Goal: Complete application form

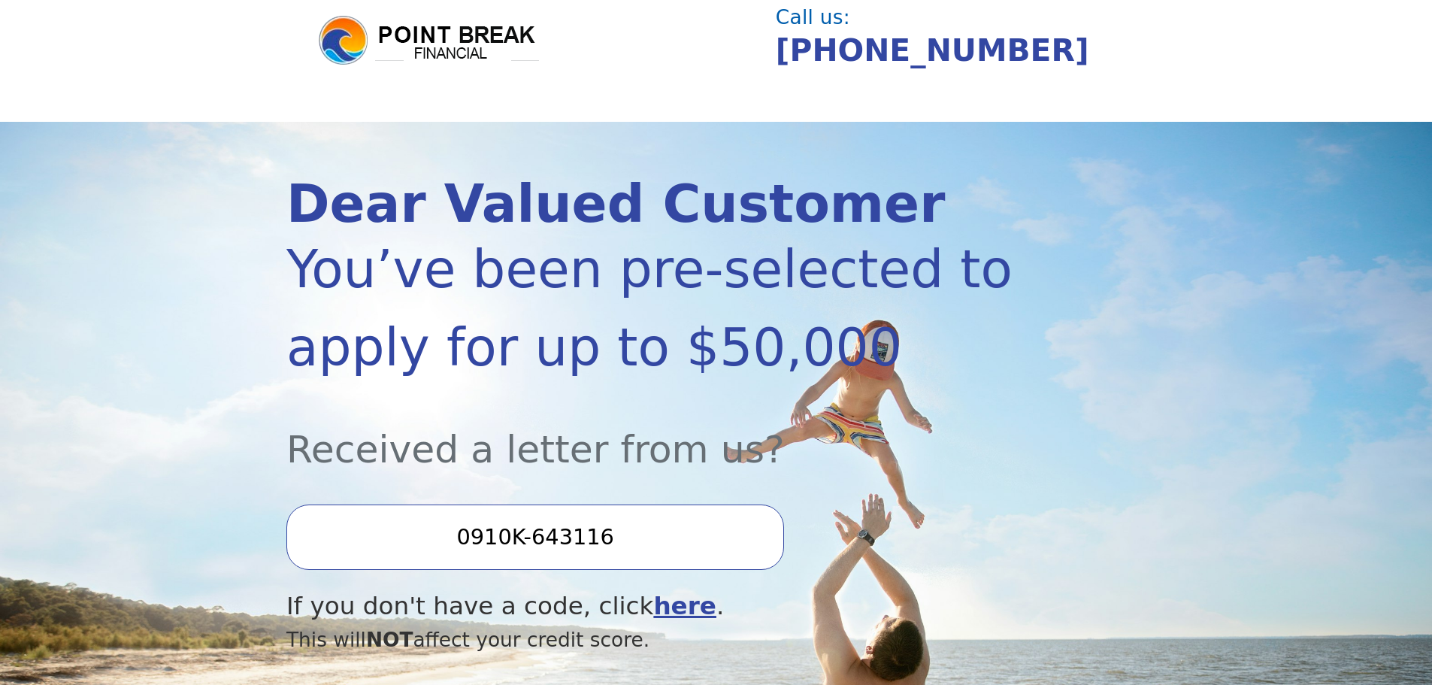
scroll to position [225, 0]
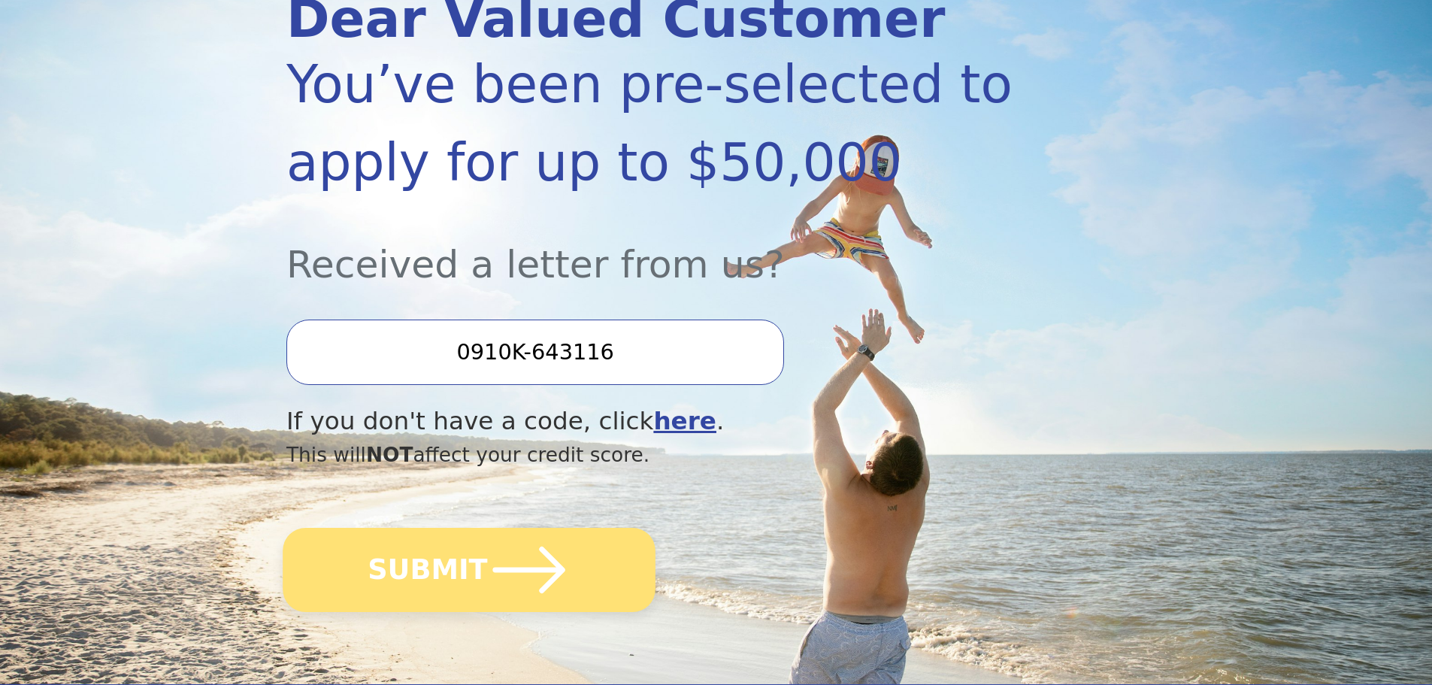
click at [512, 587] on icon "submit" at bounding box center [529, 569] width 83 height 83
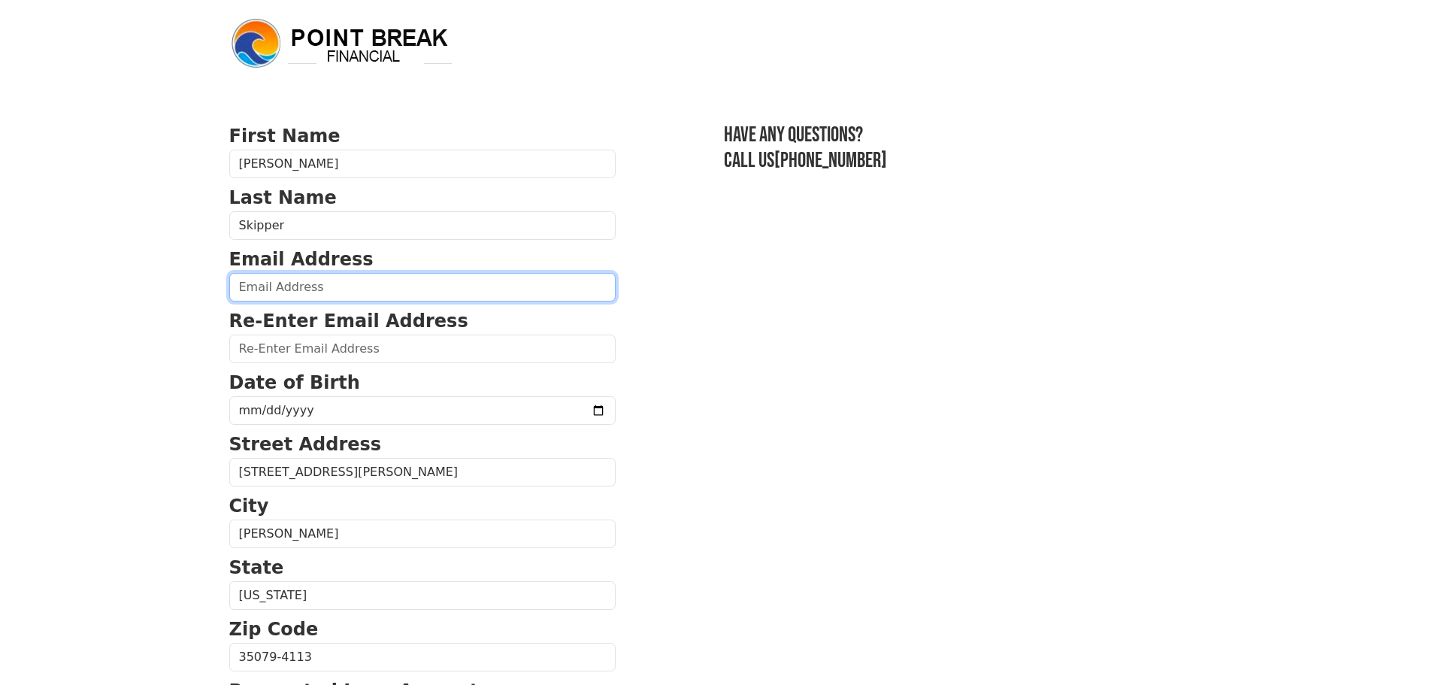
click at [325, 280] on input "email" at bounding box center [422, 287] width 386 height 29
type input "[EMAIL_ADDRESS][DOMAIN_NAME]"
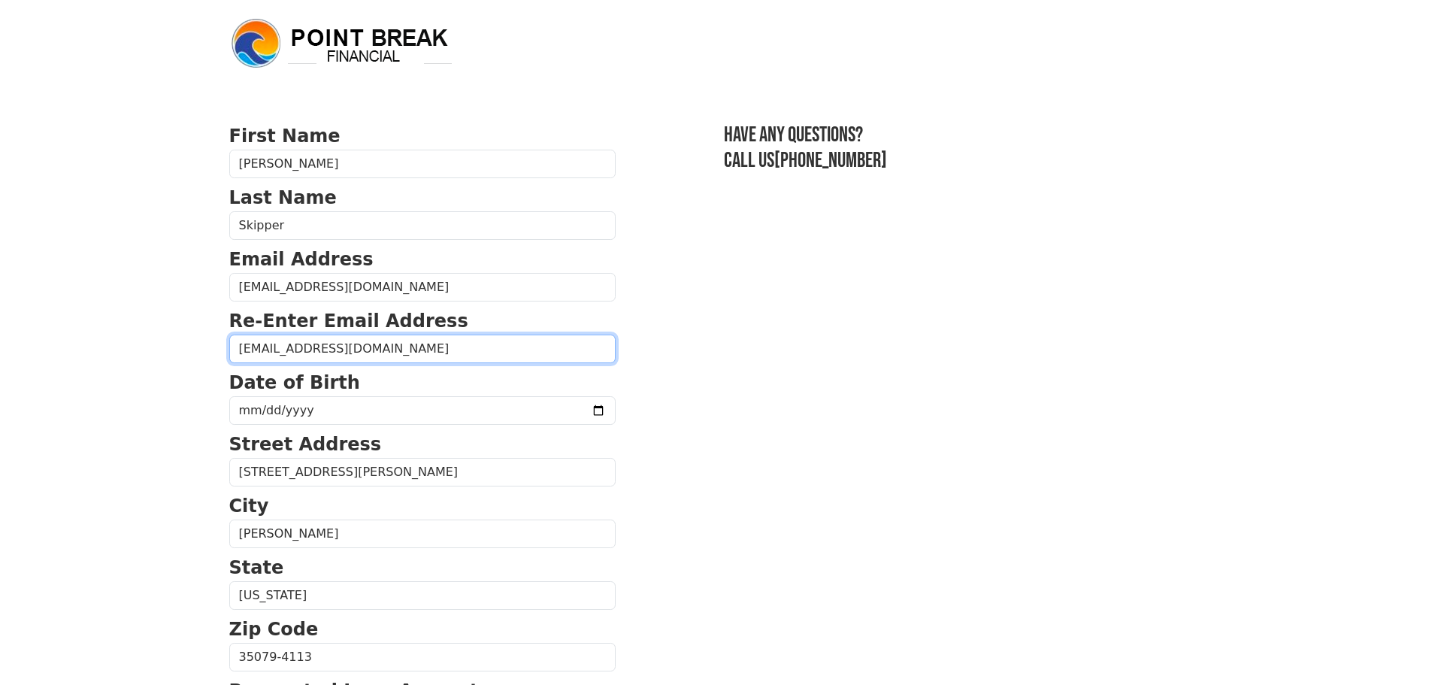
type input "[EMAIL_ADDRESS][DOMAIN_NAME]"
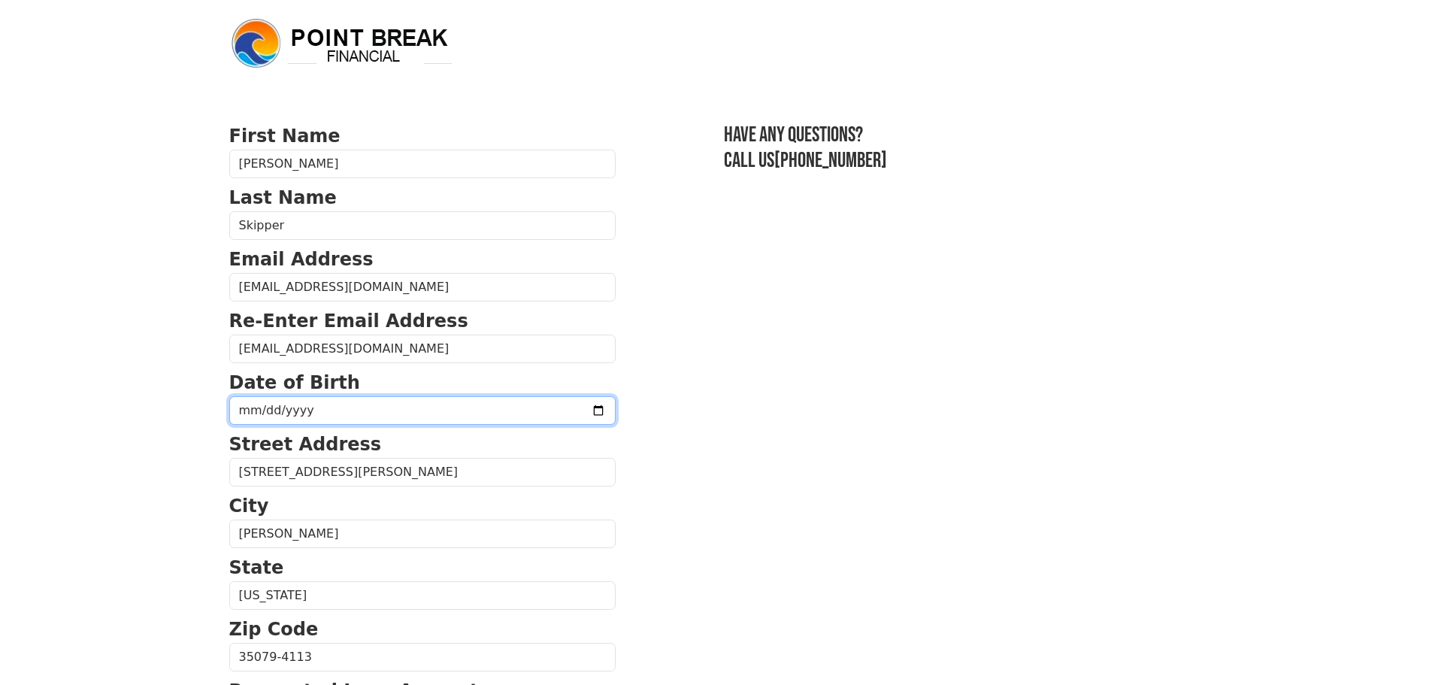
click at [268, 404] on input "date" at bounding box center [422, 410] width 386 height 29
type input "[DATE]"
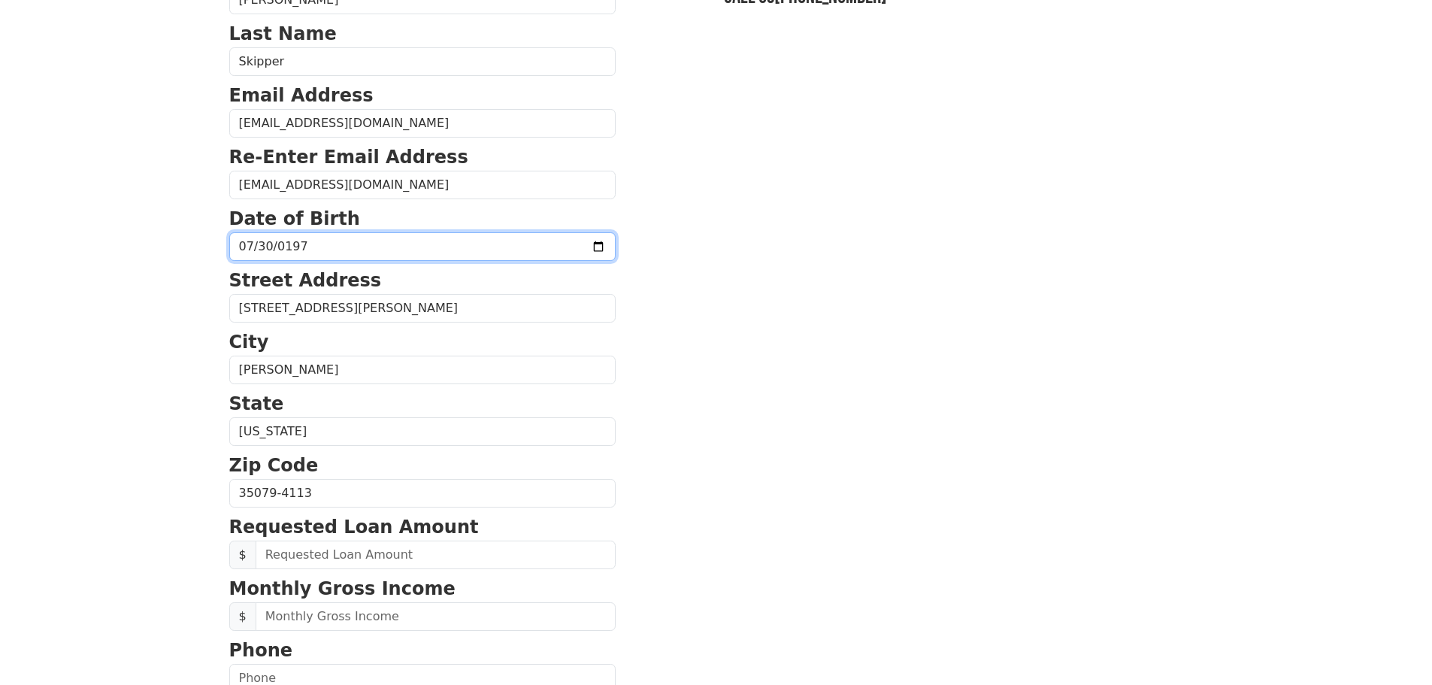
scroll to position [225, 0]
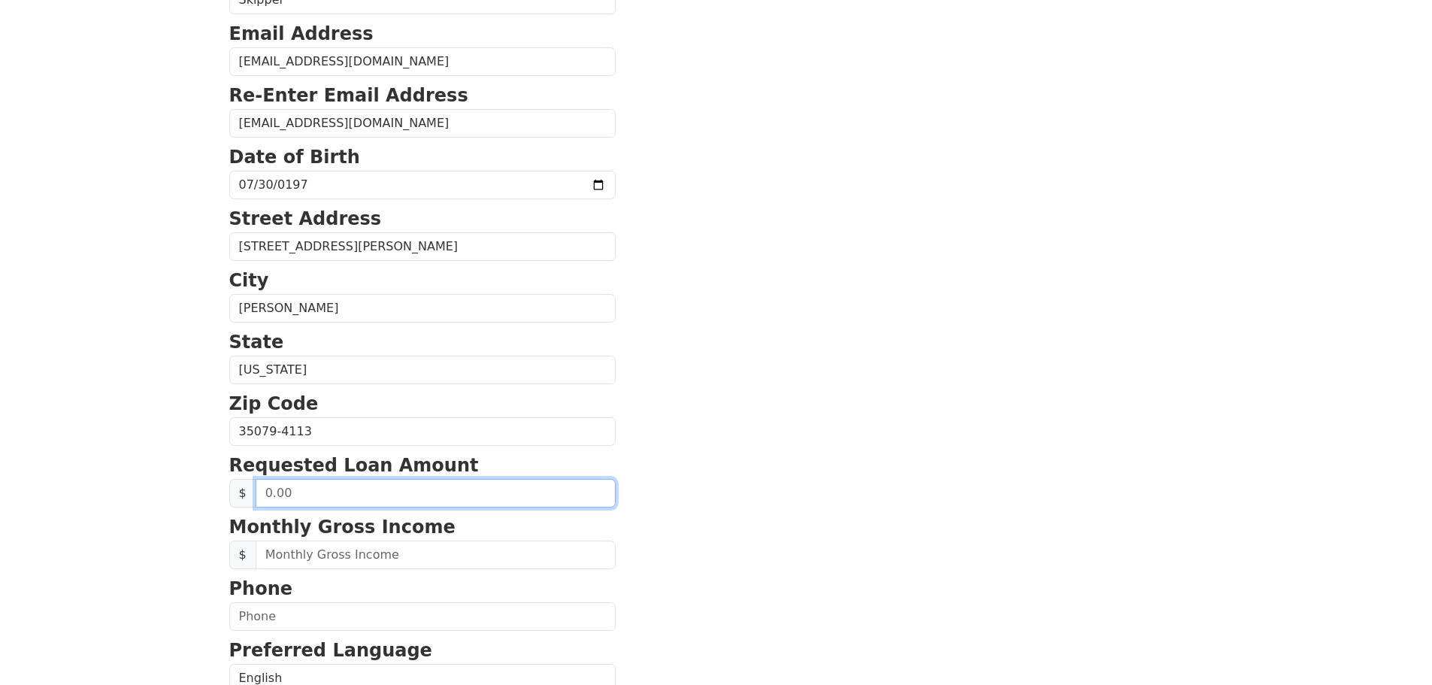
click at [378, 492] on input "text" at bounding box center [436, 493] width 360 height 29
type input "5,000.00"
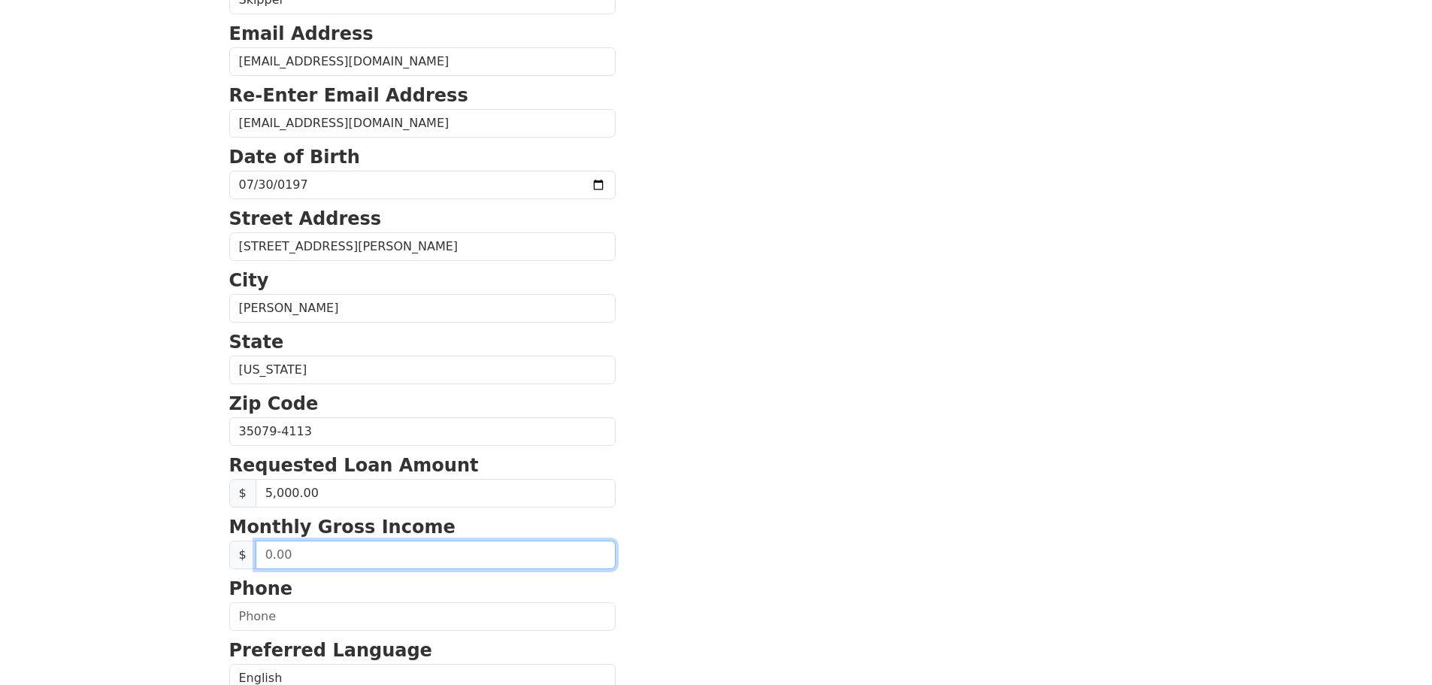
click at [353, 558] on input "text" at bounding box center [436, 554] width 360 height 29
type input "6,141.50"
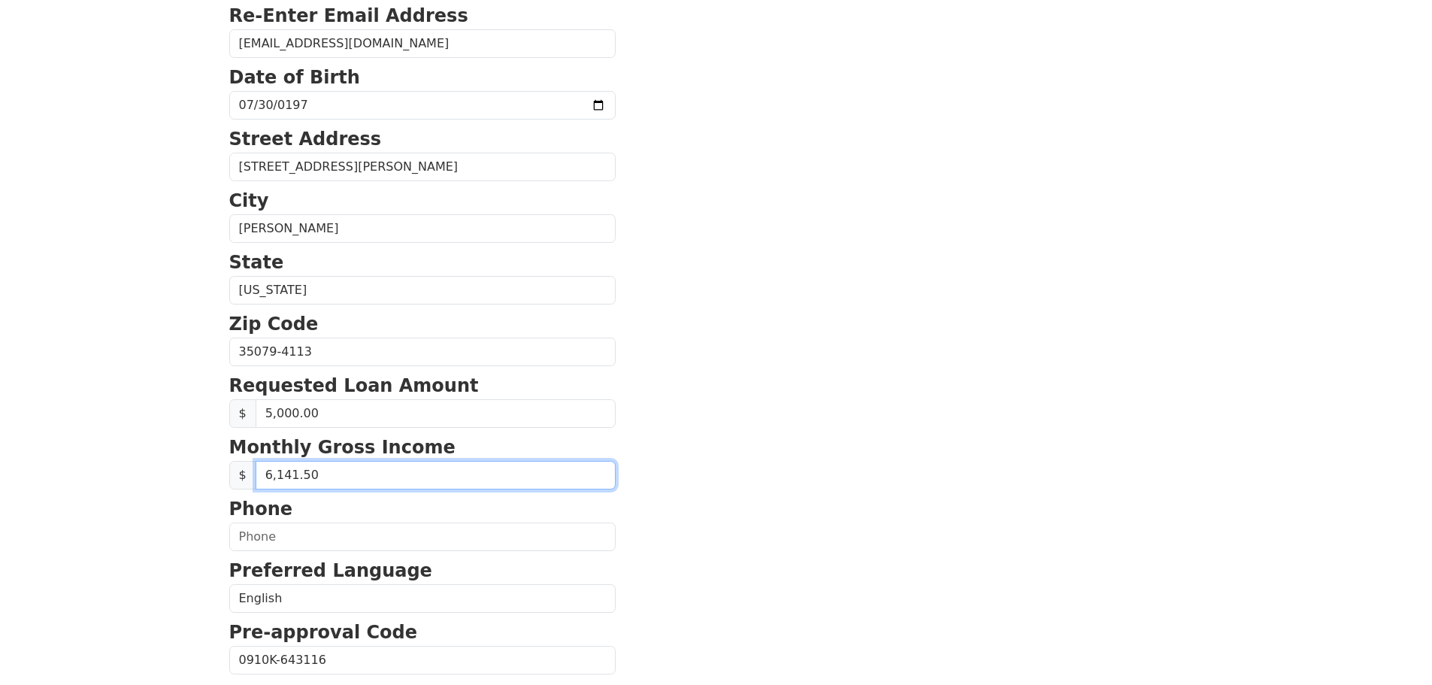
scroll to position [512, 0]
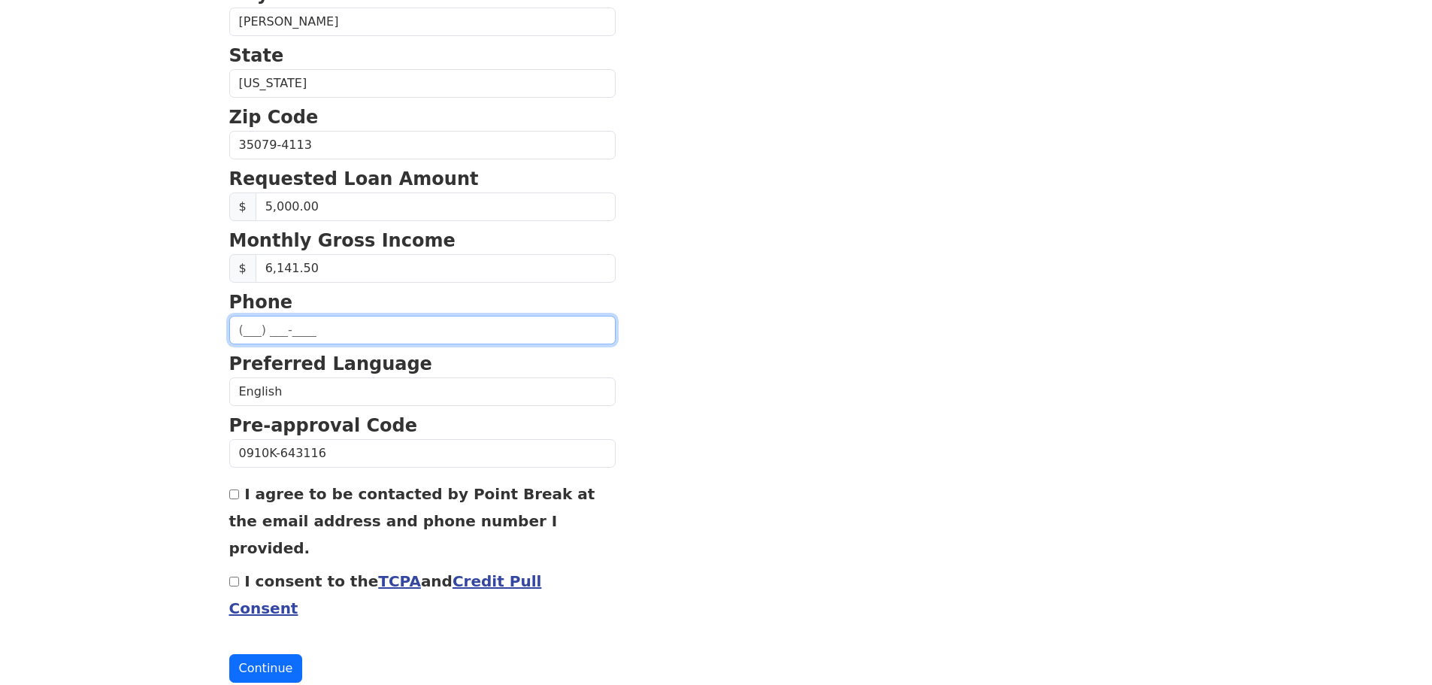
click at [320, 331] on input "text" at bounding box center [422, 330] width 386 height 29
type input "[PHONE_NUMBER]"
click at [238, 495] on input "I agree to be contacted by Point Break at the email address and phone number I …" at bounding box center [234, 494] width 10 height 10
checkbox input "true"
click at [235, 576] on input "I consent to the TCPA and Credit Pull Consent" at bounding box center [234, 581] width 10 height 10
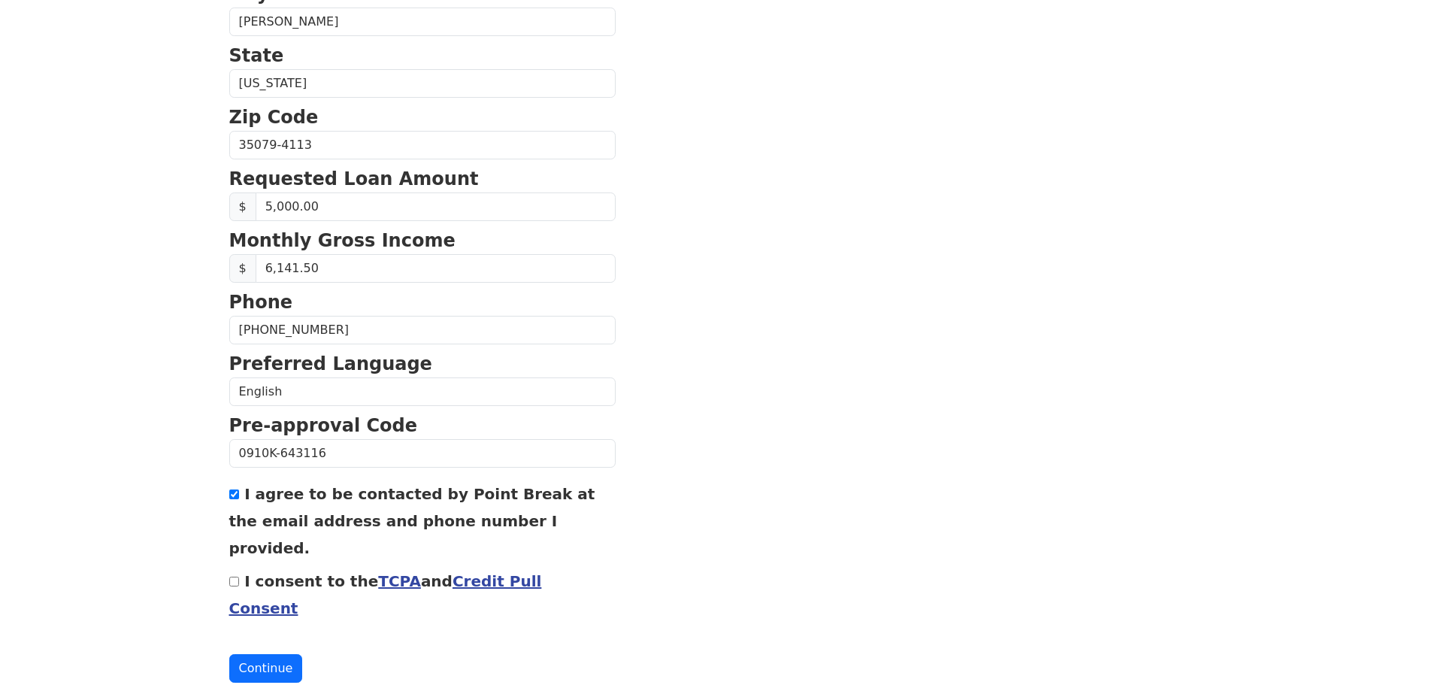
checkbox input "true"
click at [258, 654] on button "Continue" at bounding box center [266, 668] width 74 height 29
